Goal: Information Seeking & Learning: Understand process/instructions

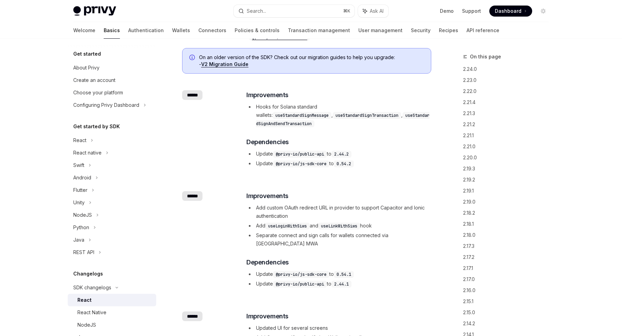
scroll to position [52, 0]
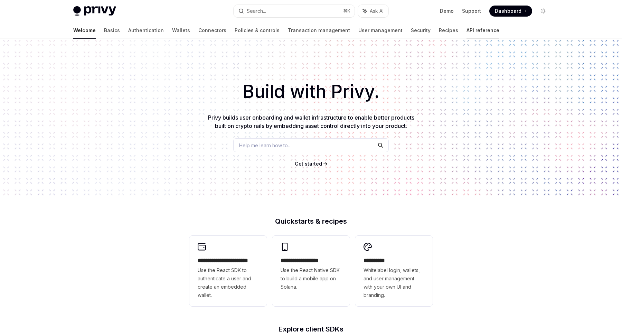
click at [466, 33] on link "API reference" at bounding box center [482, 30] width 33 height 17
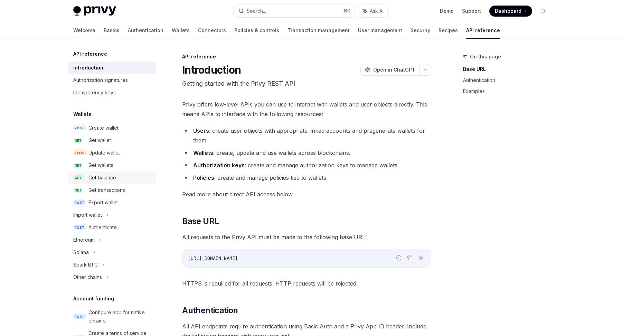
scroll to position [3, 0]
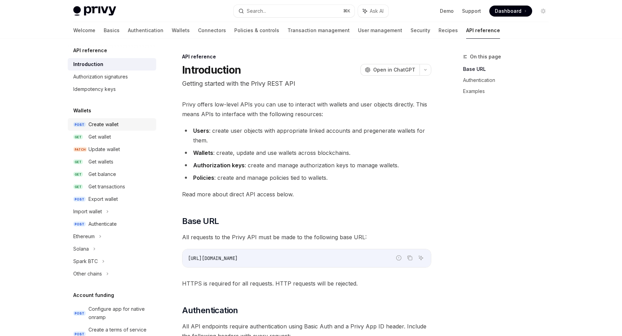
click at [93, 130] on link "POST Create wallet" at bounding box center [112, 124] width 88 height 12
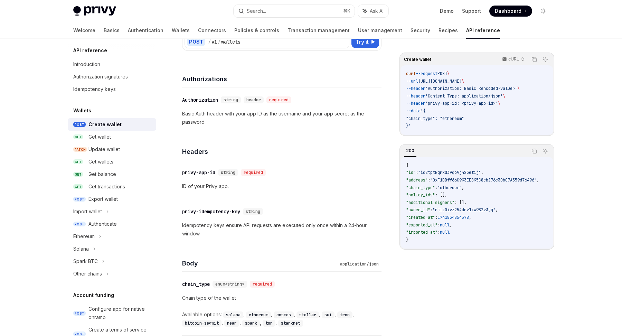
scroll to position [60, 0]
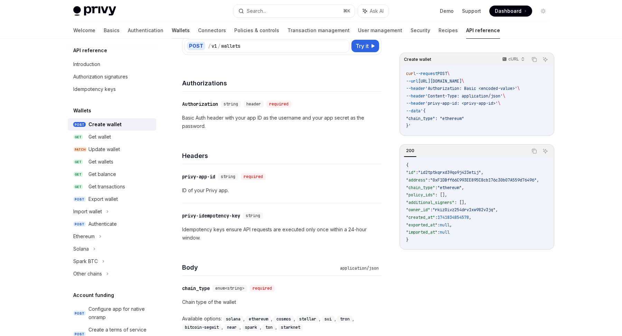
click at [172, 30] on link "Wallets" at bounding box center [181, 30] width 18 height 17
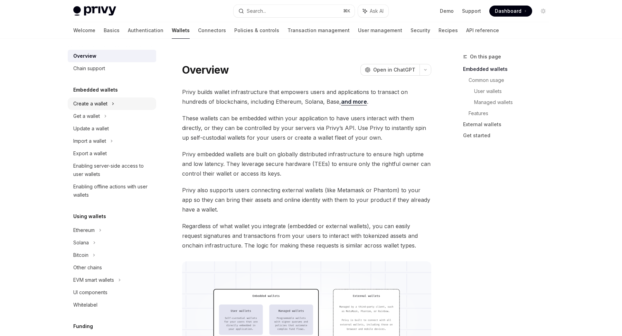
click at [85, 105] on div "Create a wallet" at bounding box center [90, 103] width 34 height 8
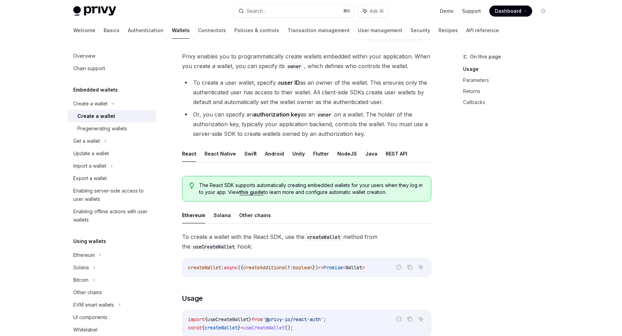
scroll to position [37, 0]
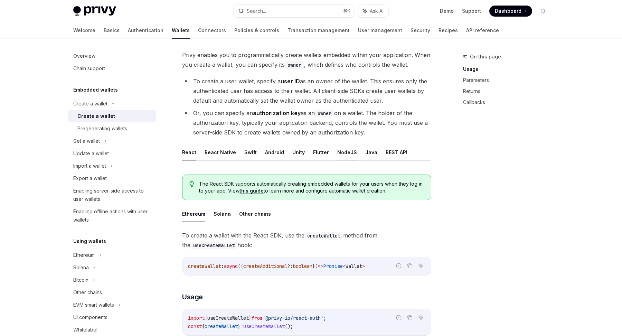
click at [343, 152] on button "NodeJS" at bounding box center [347, 152] width 20 height 16
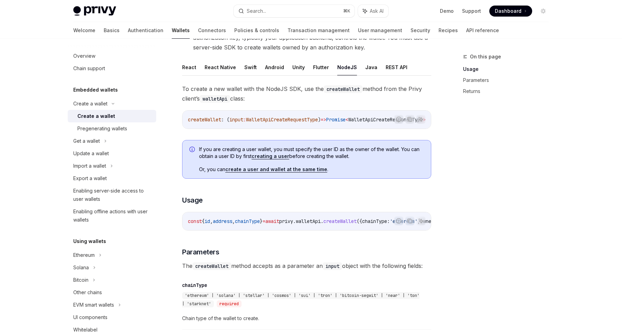
scroll to position [120, 0]
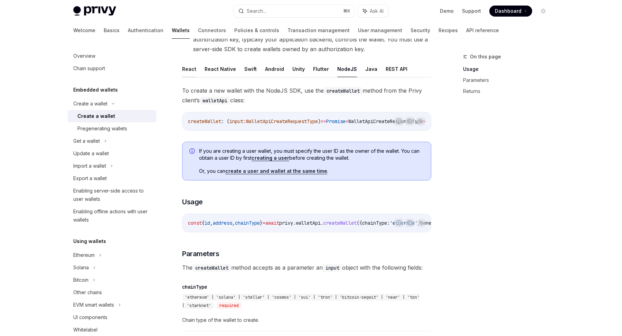
click at [192, 65] on button "React" at bounding box center [189, 69] width 14 height 16
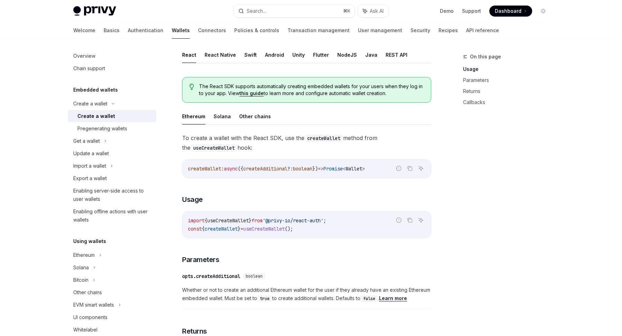
scroll to position [135, 0]
click at [255, 168] on span "createAdditional" at bounding box center [265, 167] width 44 height 6
click at [262, 167] on span "createAdditional" at bounding box center [265, 167] width 44 height 6
click at [104, 36] on link "Basics" at bounding box center [112, 30] width 16 height 17
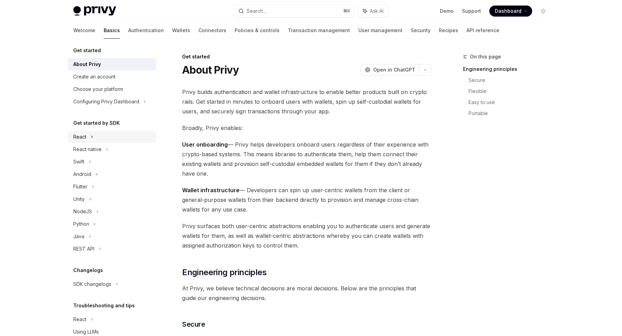
click at [79, 135] on div "React" at bounding box center [79, 137] width 13 height 8
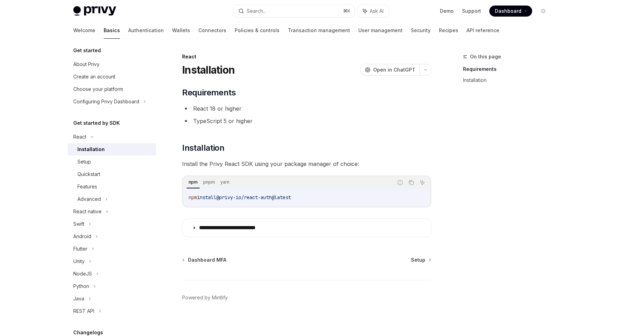
drag, startPoint x: 223, startPoint y: 197, endPoint x: 342, endPoint y: 197, distance: 119.2
click at [342, 197] on code "npm install @privy-io/react-auth@latest" at bounding box center [307, 197] width 236 height 8
copy span "@privy-io/react-auth@latest"
click at [83, 160] on div "Setup" at bounding box center [83, 161] width 13 height 8
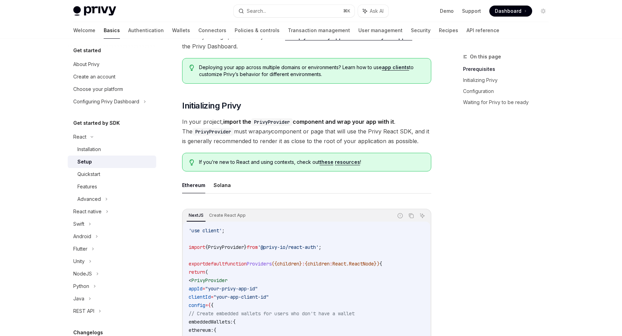
scroll to position [71, 0]
click at [77, 149] on link "Installation" at bounding box center [112, 149] width 88 height 12
type textarea "*"
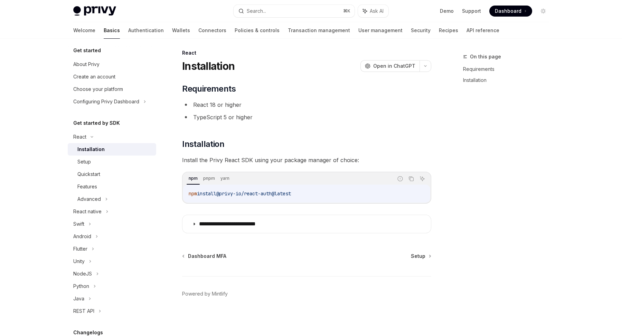
scroll to position [4, 0]
